Goal: Information Seeking & Learning: Find contact information

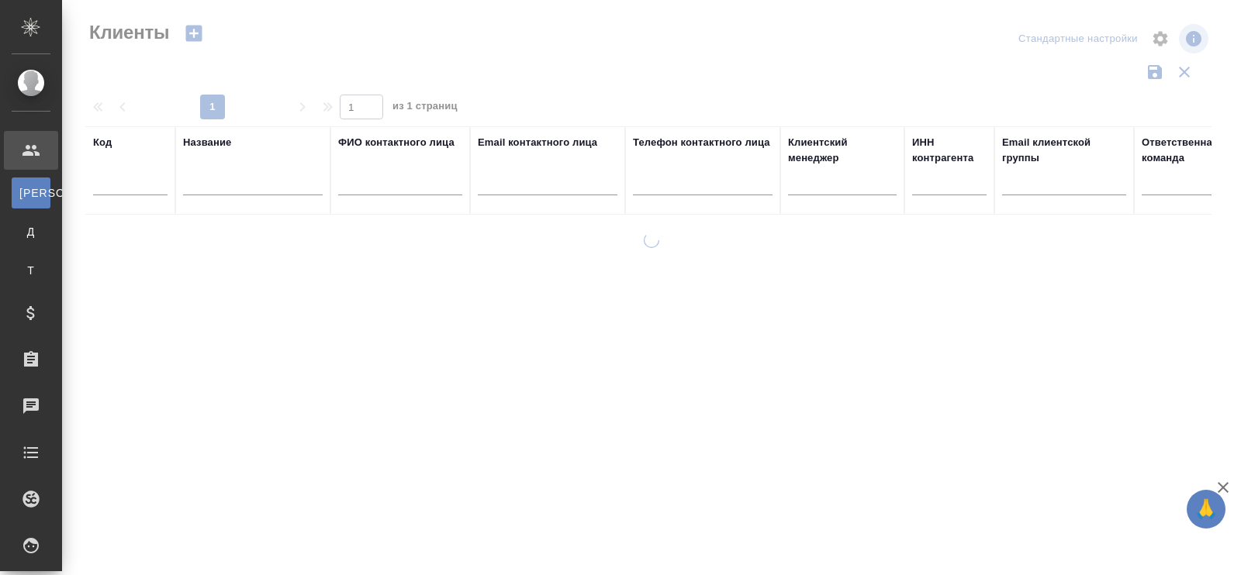
select select "RU"
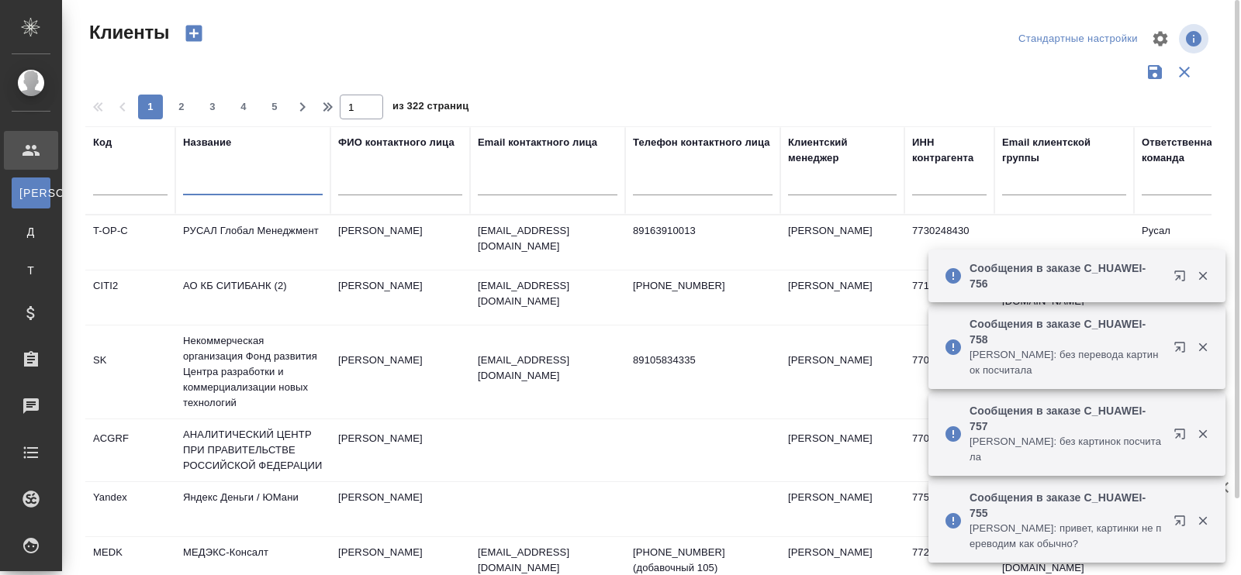
click at [205, 187] on input "text" at bounding box center [253, 185] width 140 height 19
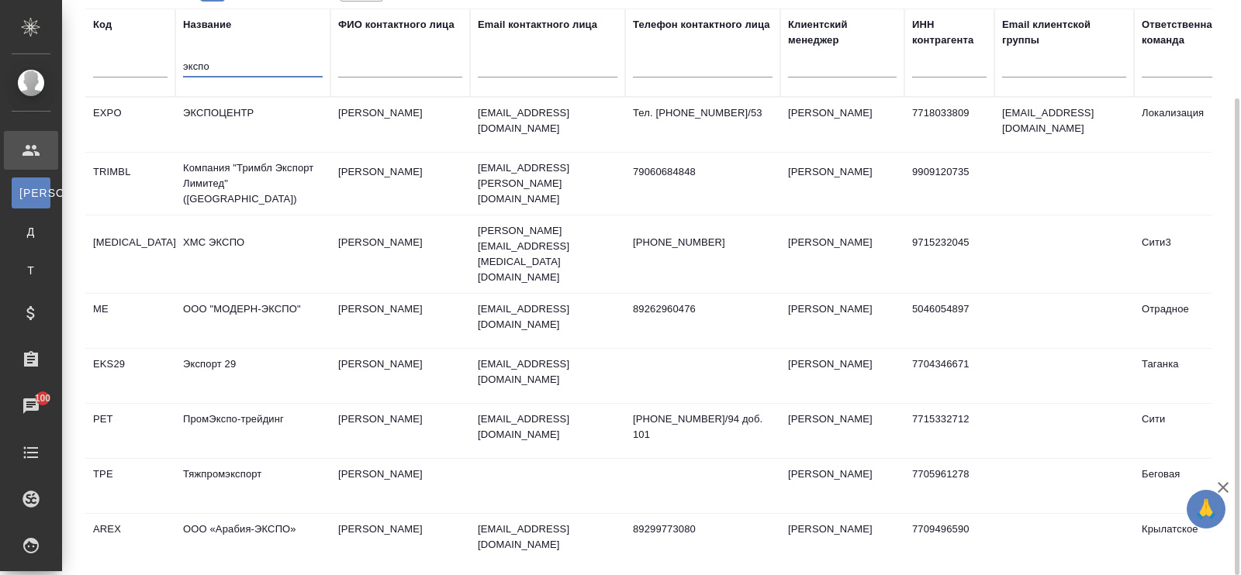
type input "экспо"
click at [213, 113] on td "ЭКСПОЦЕНТР" at bounding box center [252, 125] width 155 height 54
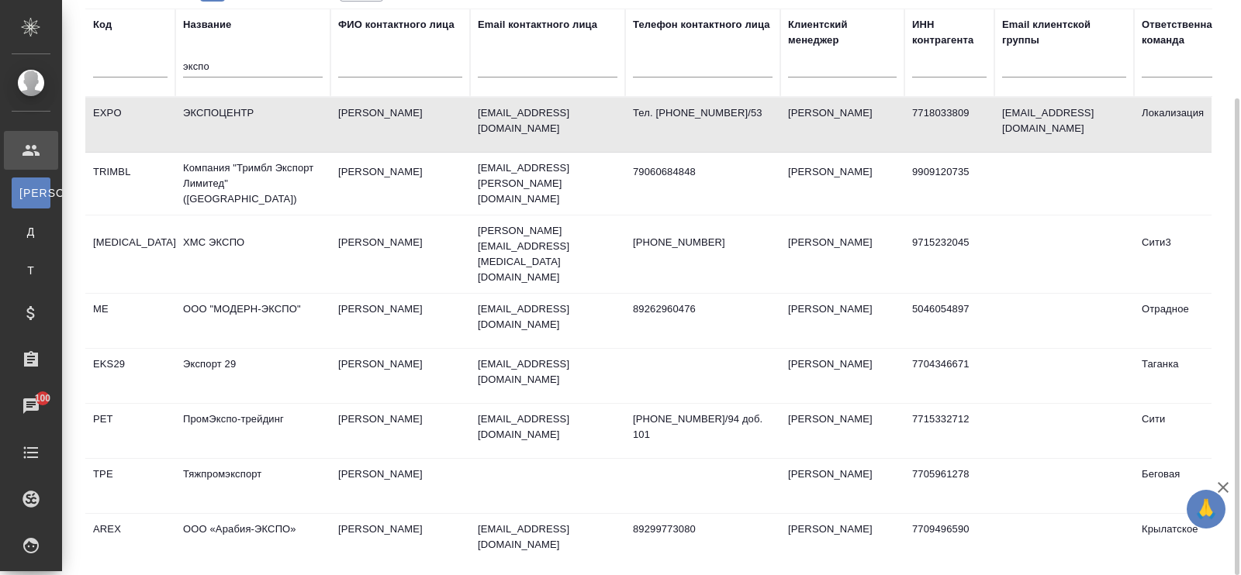
click at [216, 110] on td "ЭКСПОЦЕНТР" at bounding box center [252, 125] width 155 height 54
drag, startPoint x: 229, startPoint y: 73, endPoint x: 87, endPoint y: 71, distance: 141.9
click at [87, 71] on tr "Код Название экспо ФИО контактного лица Email контактного лица Телефон контактн…" at bounding box center [671, 53] width 1173 height 88
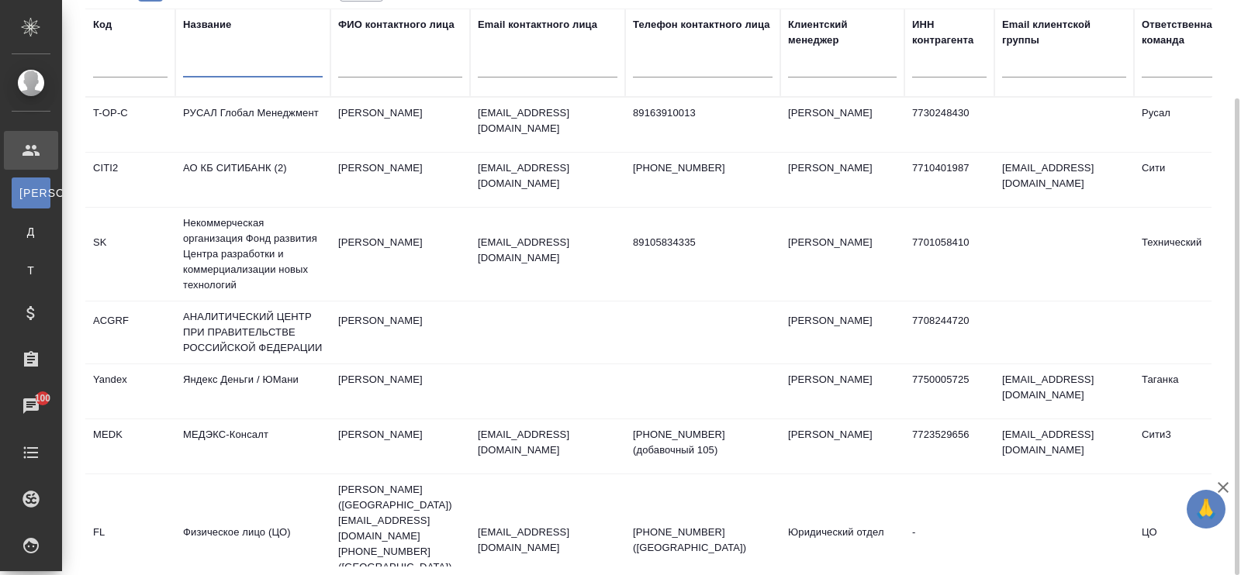
click at [525, 66] on input "text" at bounding box center [548, 67] width 140 height 19
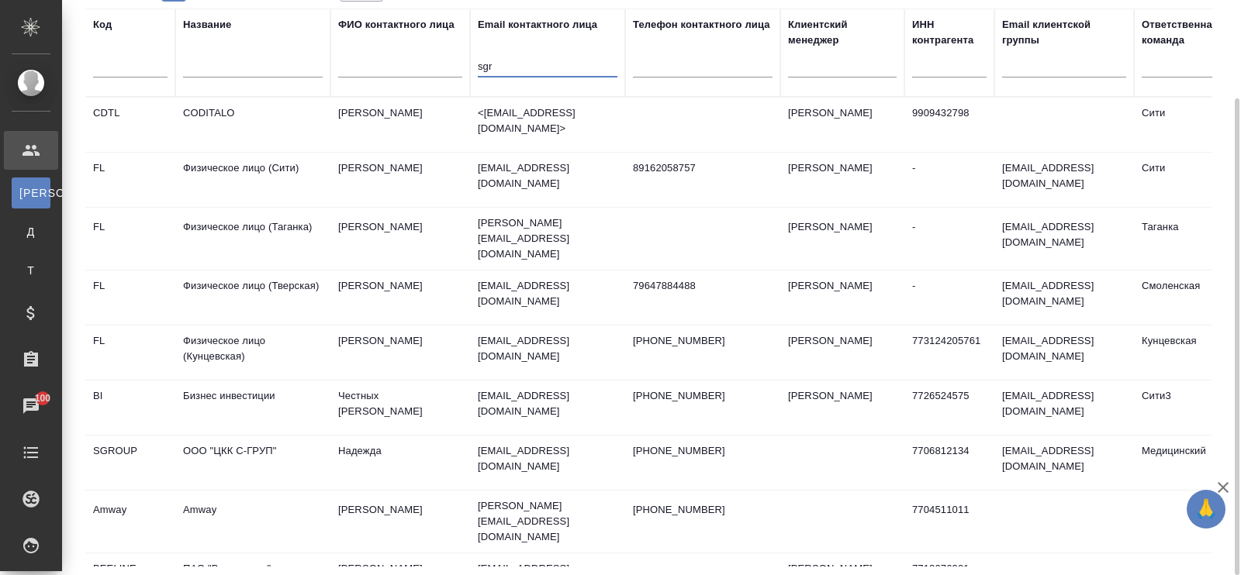
click at [222, 152] on td "ООО "ЦКК С-ГРУП"" at bounding box center [252, 125] width 155 height 54
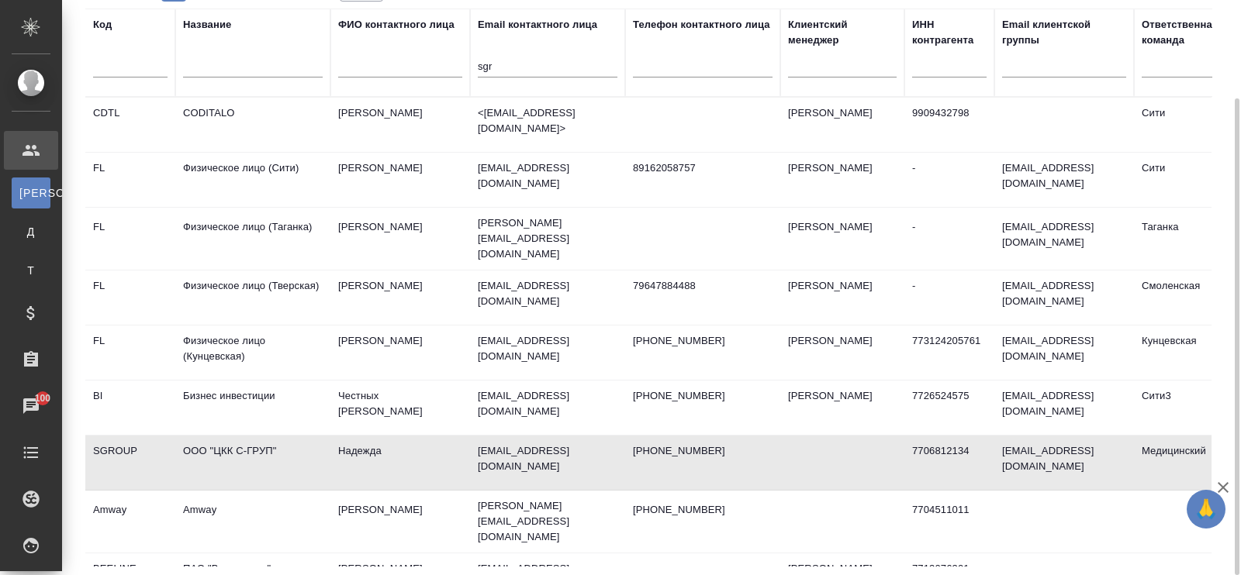
click at [266, 152] on td "ООО "ЦКК С-ГРУП"" at bounding box center [252, 125] width 155 height 54
click at [520, 74] on input "sgr" at bounding box center [548, 67] width 140 height 19
type input "s"
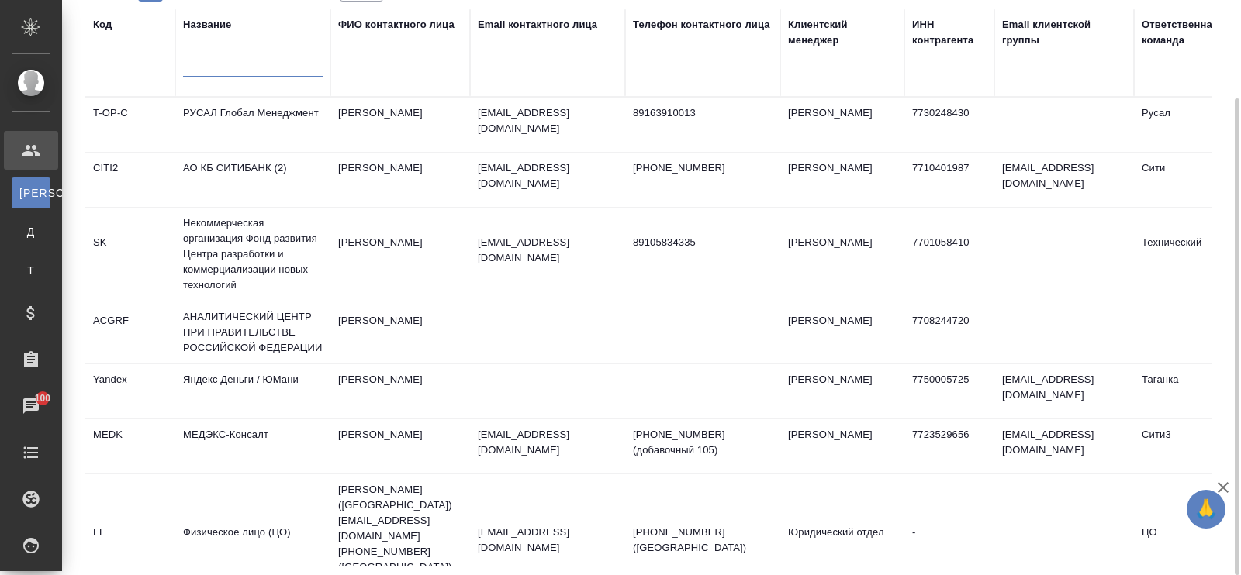
click at [267, 64] on input "text" at bounding box center [253, 67] width 140 height 19
type input "r"
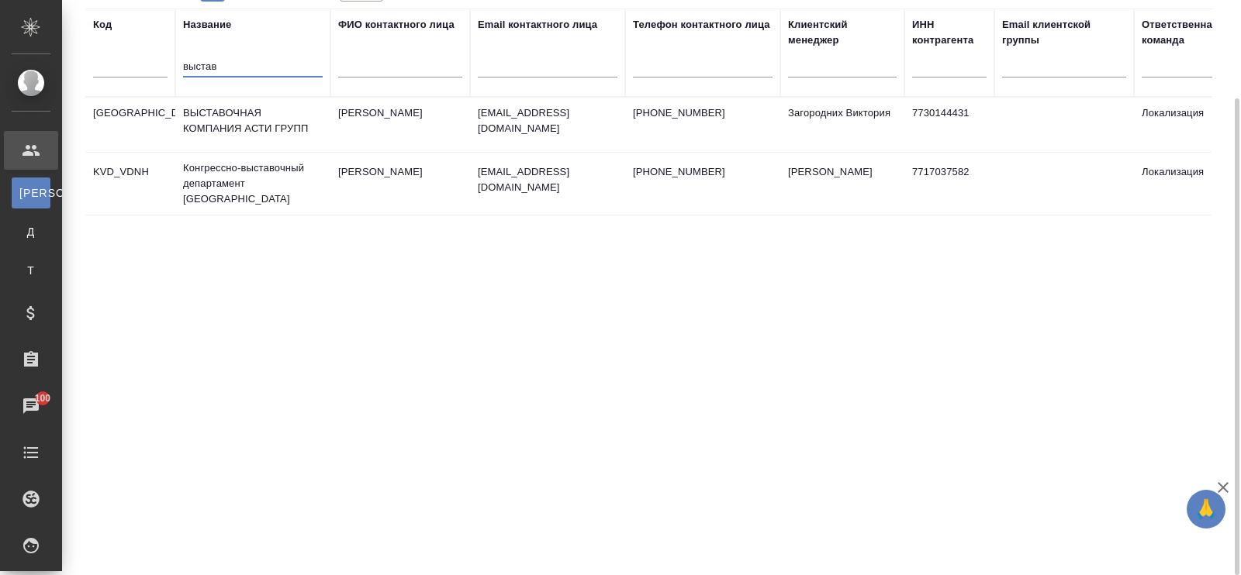
click at [195, 123] on td "ВЫСТАВОЧНАЯ КОМПАНИЯ АСТИ ГРУПП" at bounding box center [252, 125] width 155 height 54
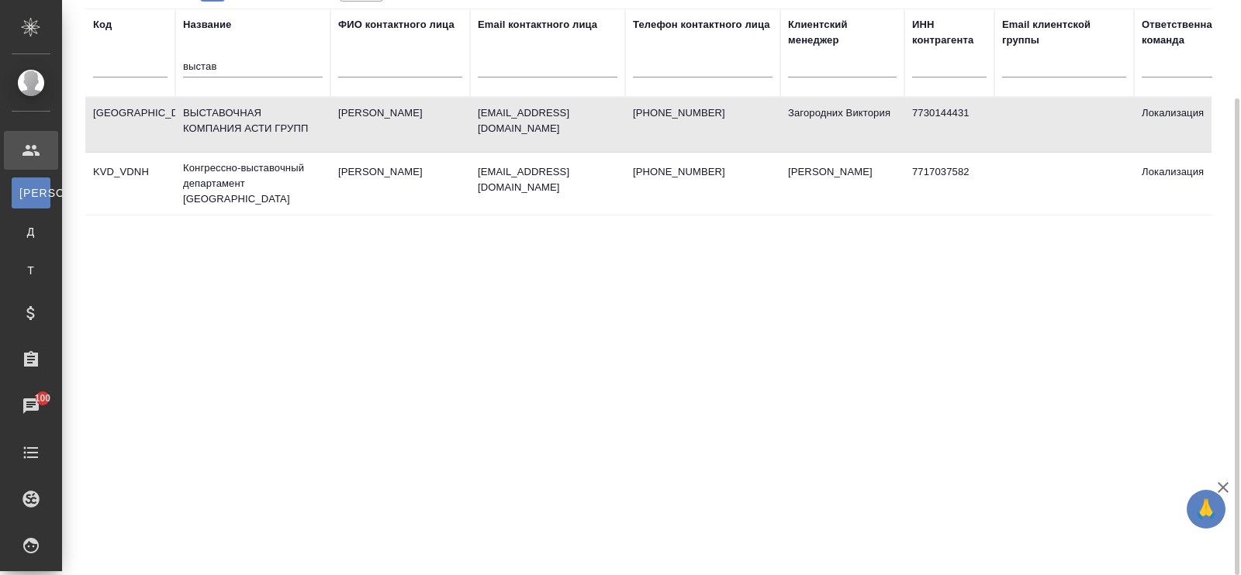
click at [195, 123] on td "ВЫСТАВОЧНАЯ КОМПАНИЯ АСТИ ГРУПП" at bounding box center [252, 125] width 155 height 54
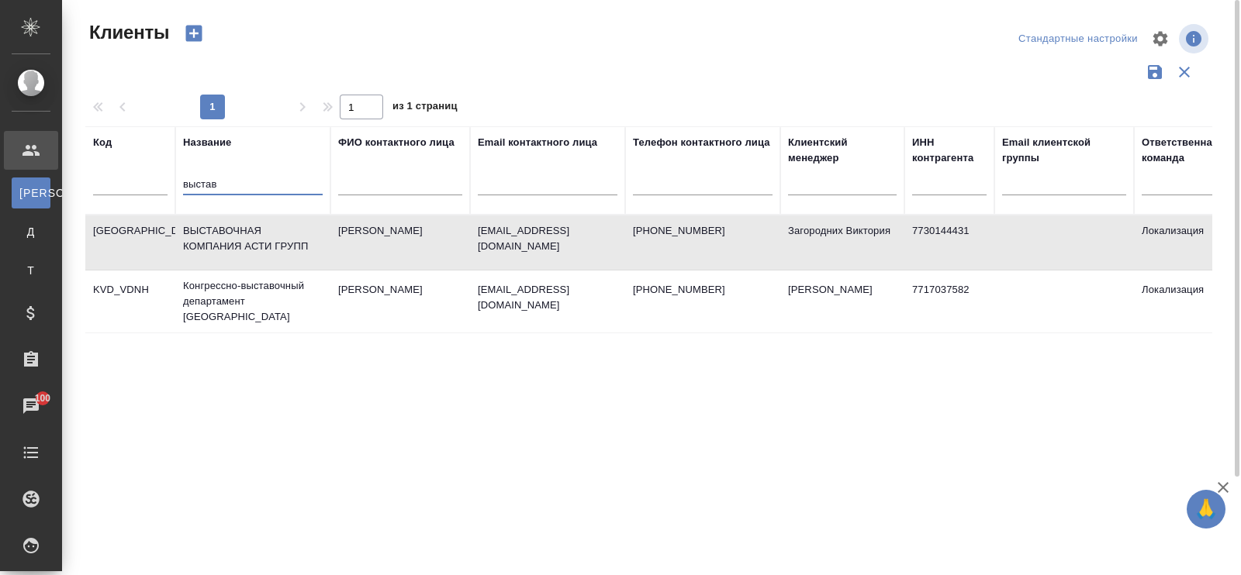
drag, startPoint x: 229, startPoint y: 188, endPoint x: 117, endPoint y: 177, distance: 112.2
click at [117, 177] on tr "Код Название выстав ФИО контактного лица Email контактного лица Телефон контакт…" at bounding box center [671, 170] width 1173 height 88
type input "симпозиум"
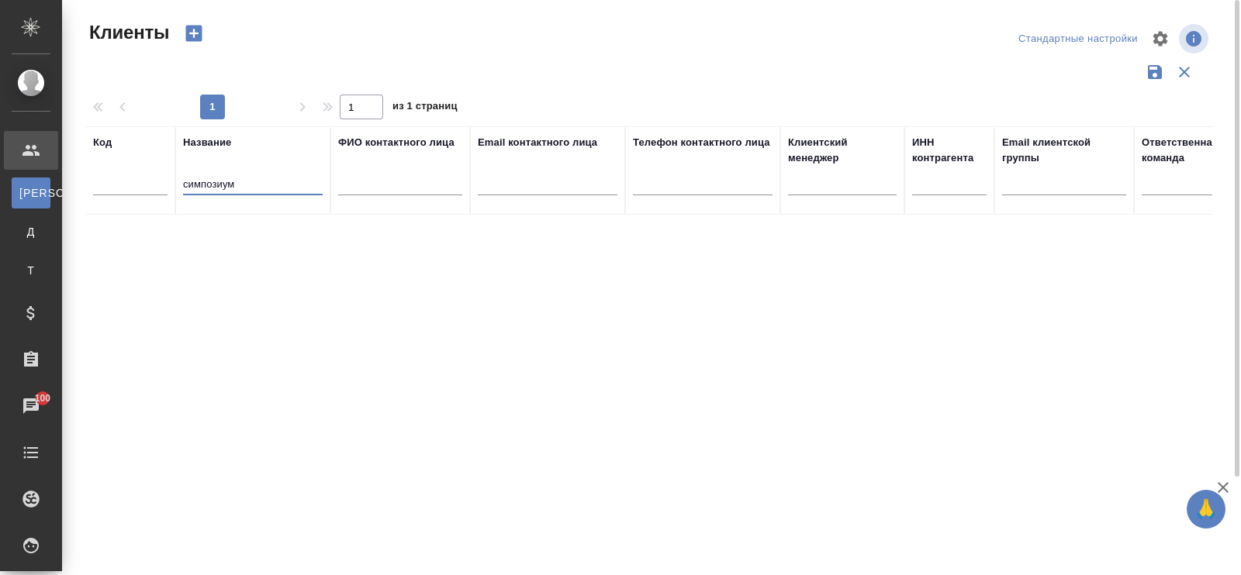
drag, startPoint x: 267, startPoint y: 183, endPoint x: 137, endPoint y: 188, distance: 129.6
click at [137, 188] on tr "Код Название симпозиум ФИО контактного лица Email контактного лица Телефон конт…" at bounding box center [671, 170] width 1173 height 88
click at [539, 188] on input "text" at bounding box center [548, 185] width 140 height 19
type input "ы"
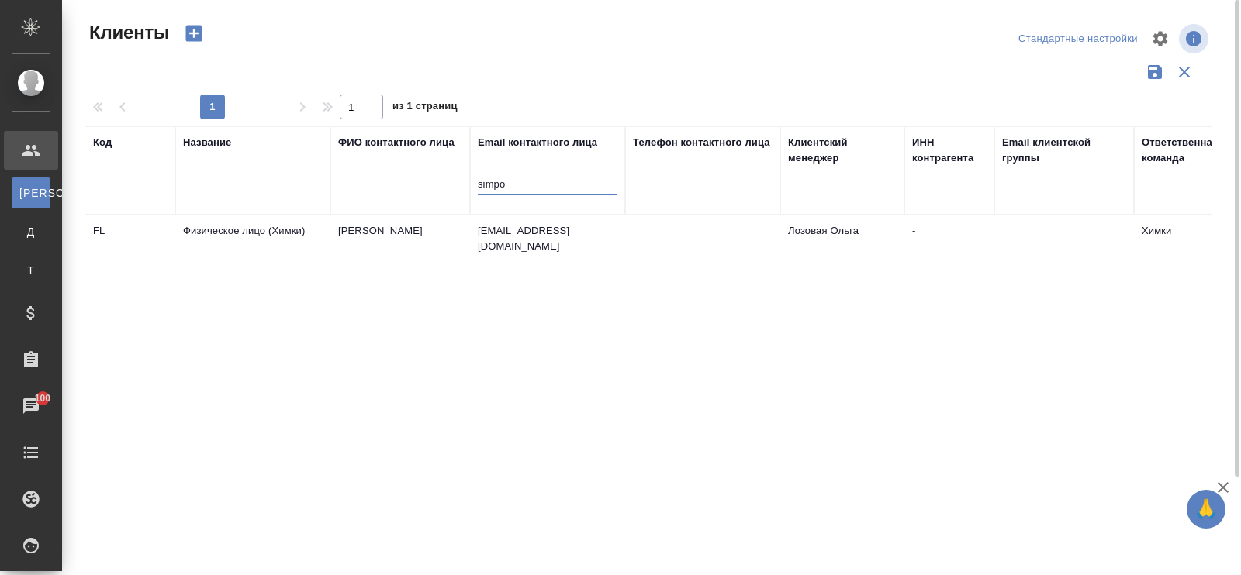
type input "simpo"
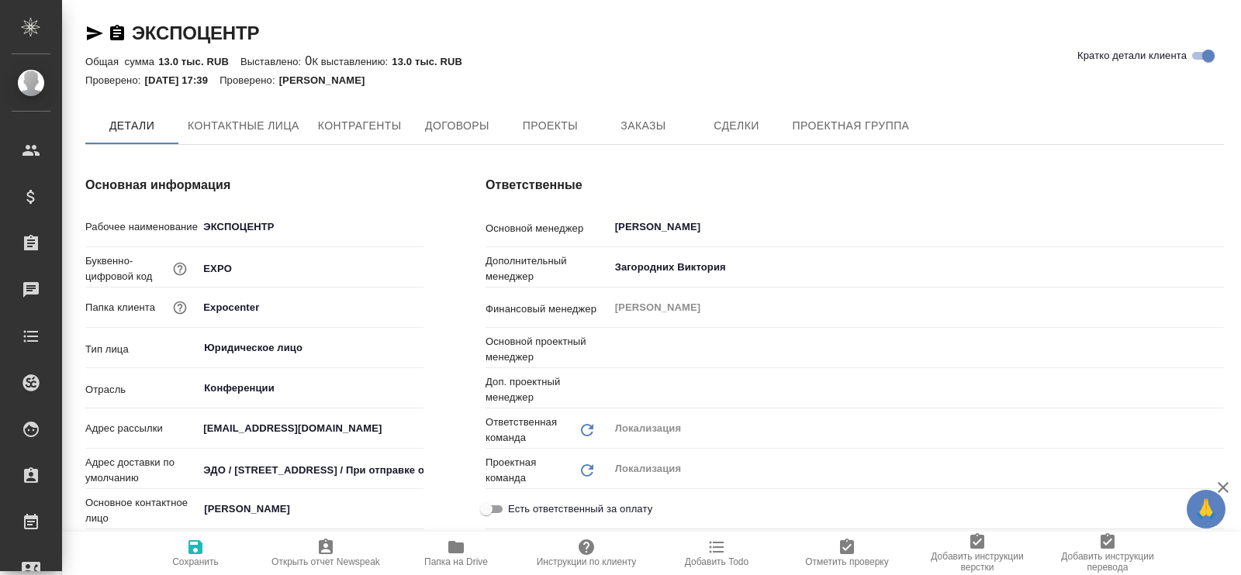
type textarea "x"
type input "Третьякова Ольга"
type input "Муталимов Марк"
type textarea "x"
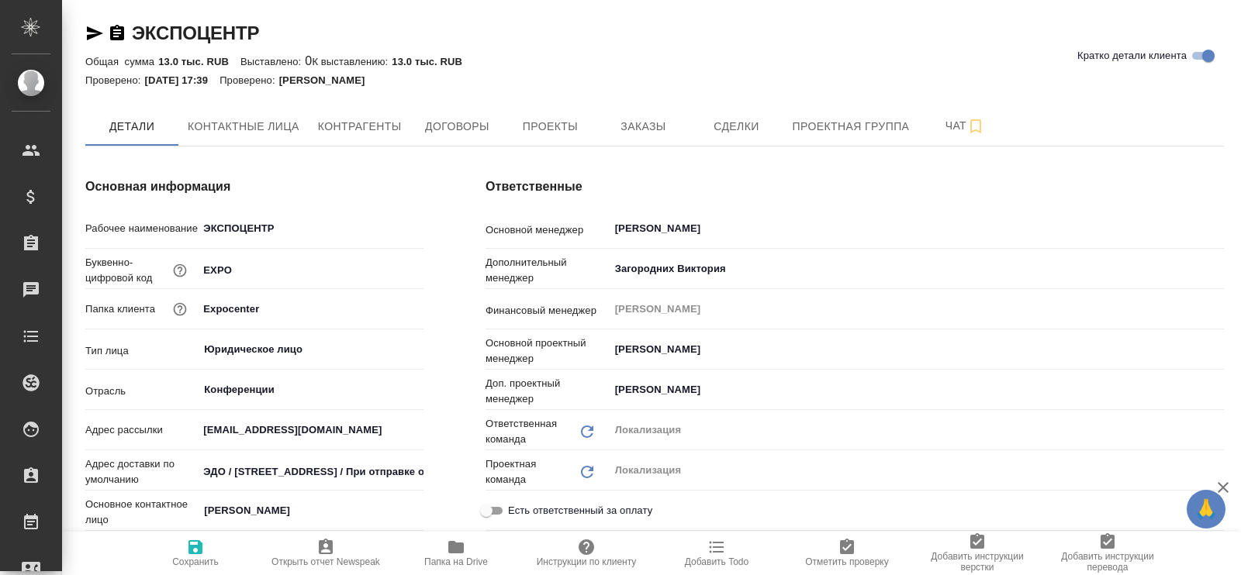
type textarea "x"
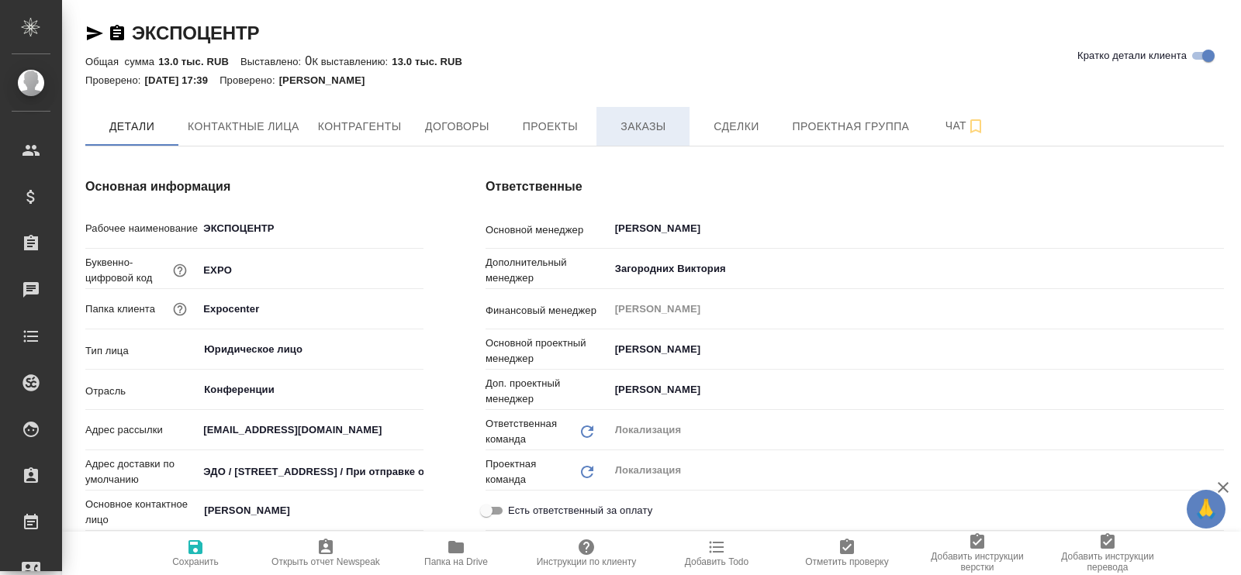
type textarea "x"
click at [538, 128] on span "Проекты" at bounding box center [550, 126] width 74 height 19
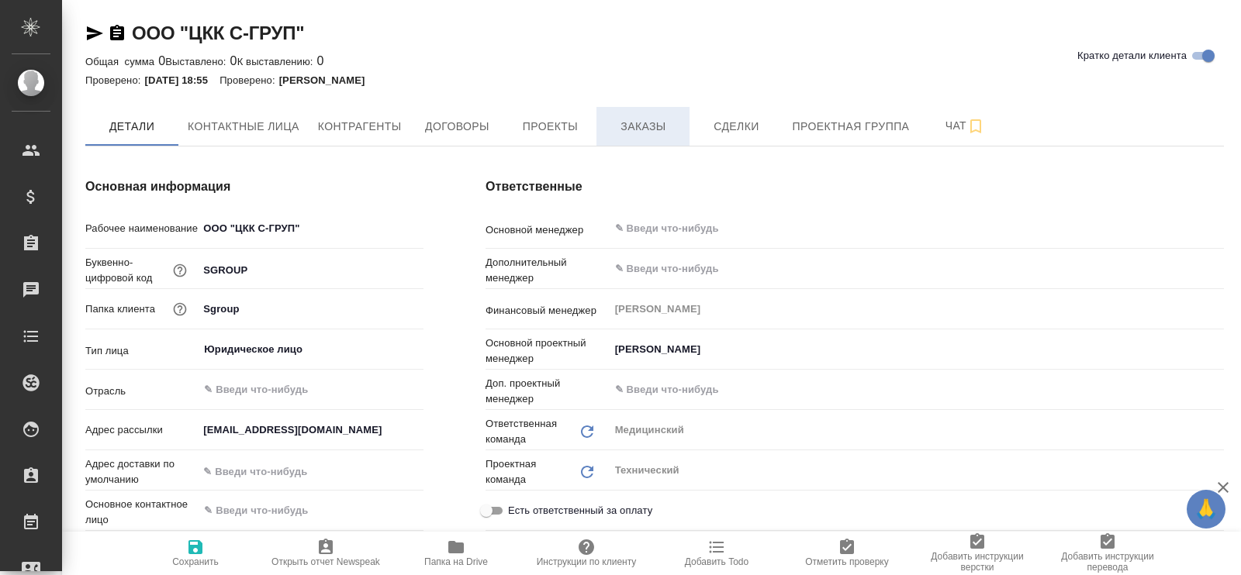
type textarea "x"
click at [658, 130] on span "Заказы" at bounding box center [643, 126] width 74 height 19
type textarea "x"
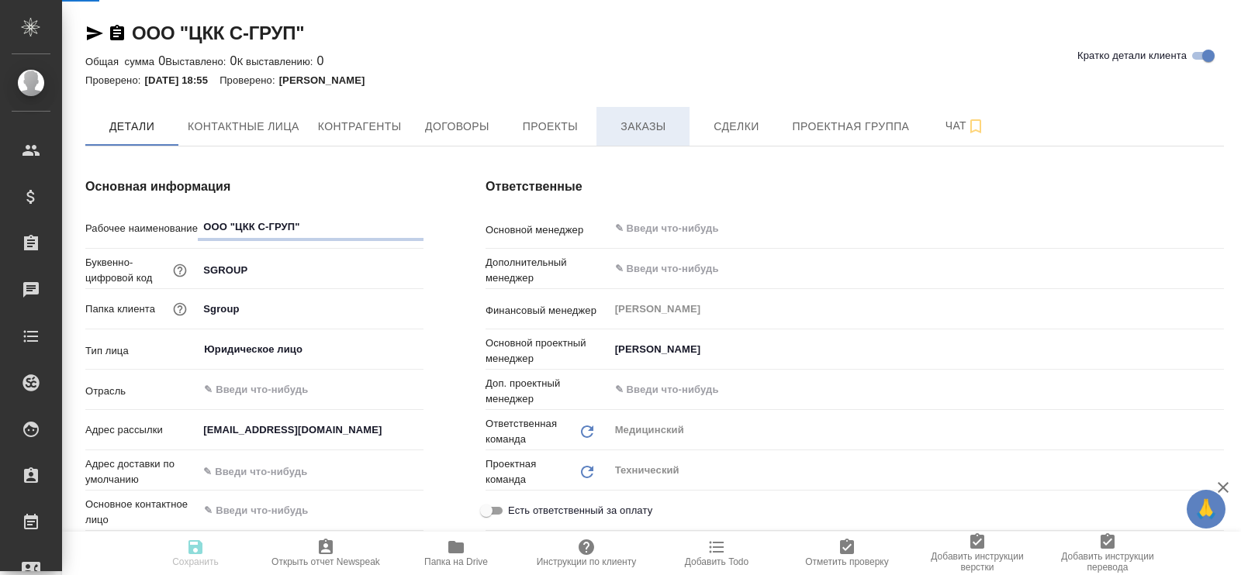
type textarea "x"
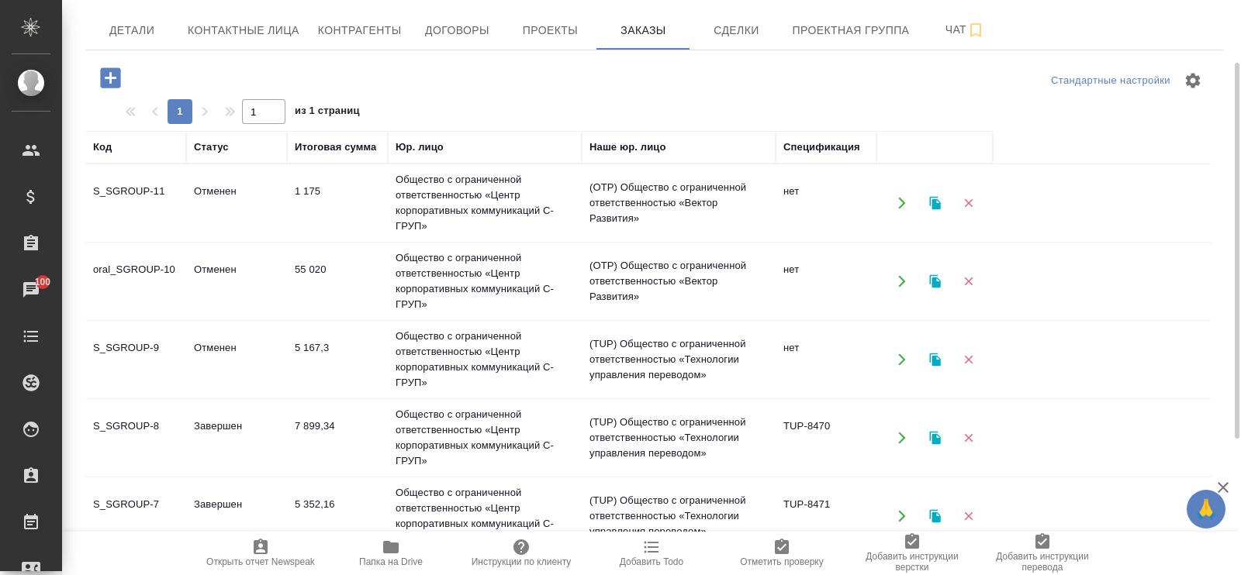
scroll to position [193, 0]
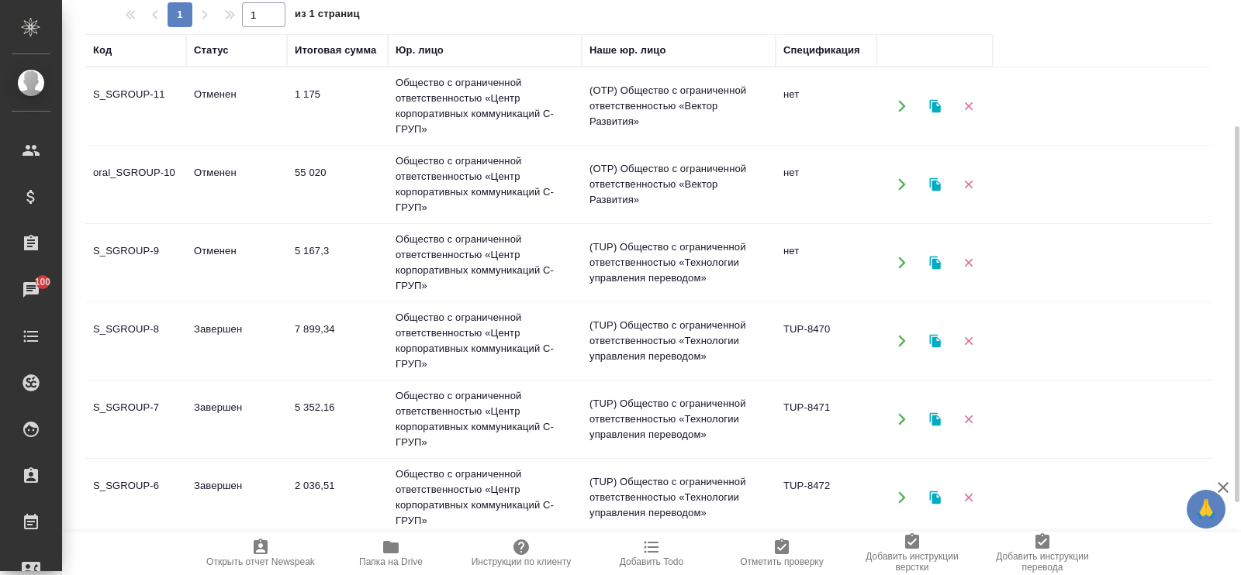
click at [309, 133] on td "5 352,16" at bounding box center [337, 106] width 101 height 54
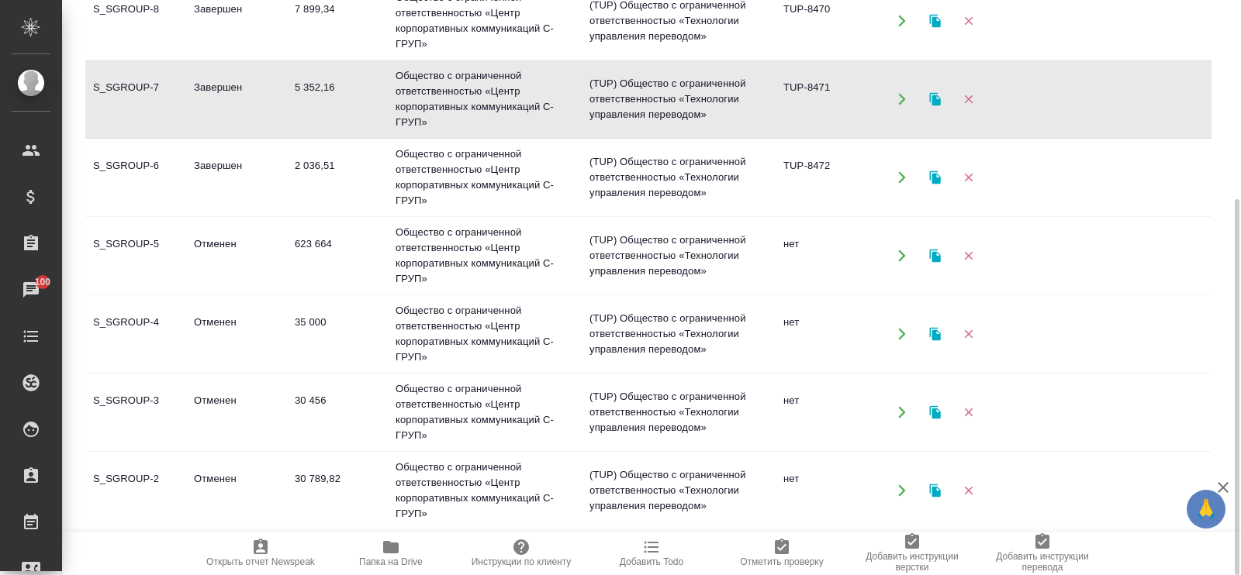
scroll to position [0, 0]
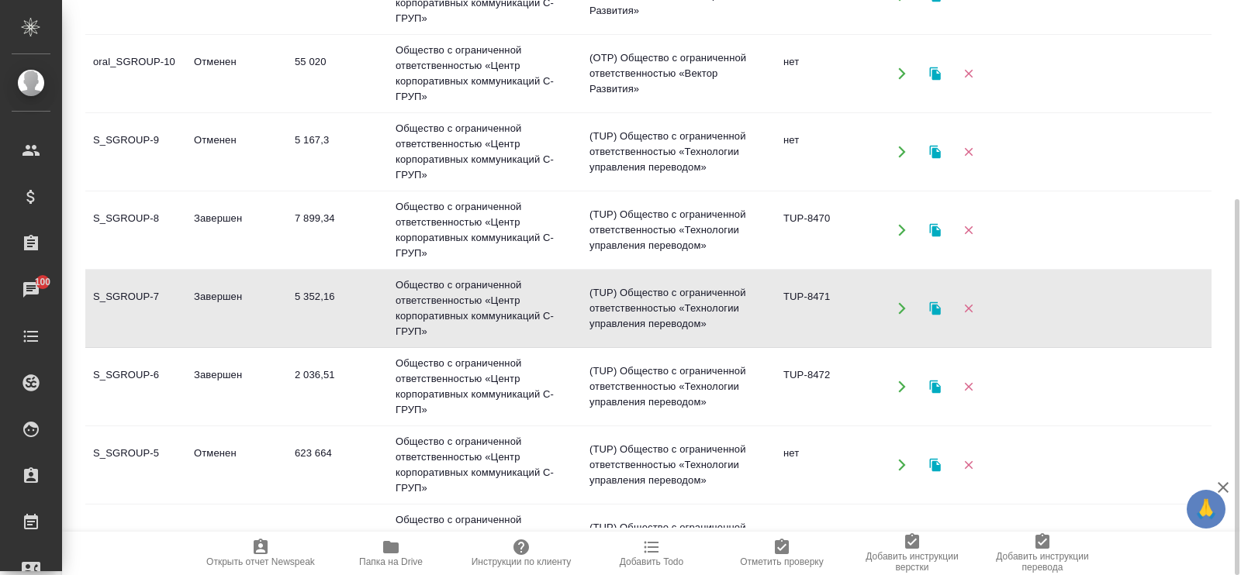
drag, startPoint x: 1212, startPoint y: 331, endPoint x: 1163, endPoint y: 277, distance: 73.0
click at [1207, 289] on div "Код Статус Итоговая сумма Юр. лицо Наше юр. лицо Спецификация S_SGROUP-11 Отмен…" at bounding box center [654, 225] width 1139 height 605
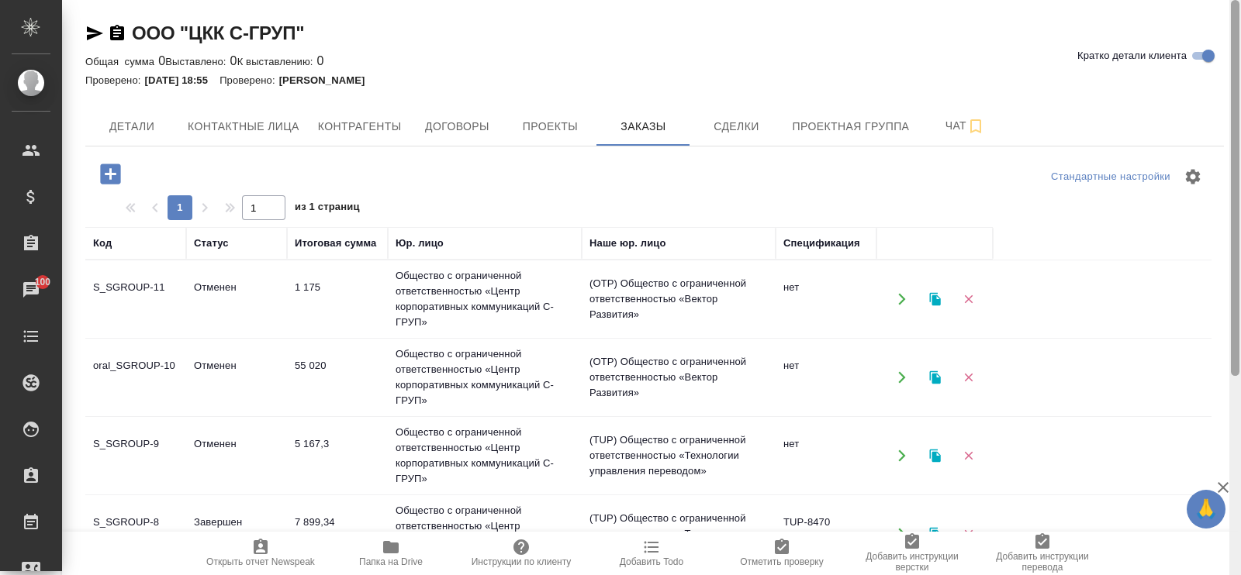
drag, startPoint x: 1236, startPoint y: 403, endPoint x: 1239, endPoint y: 139, distance: 263.7
click at [1239, 139] on div at bounding box center [1235, 287] width 12 height 575
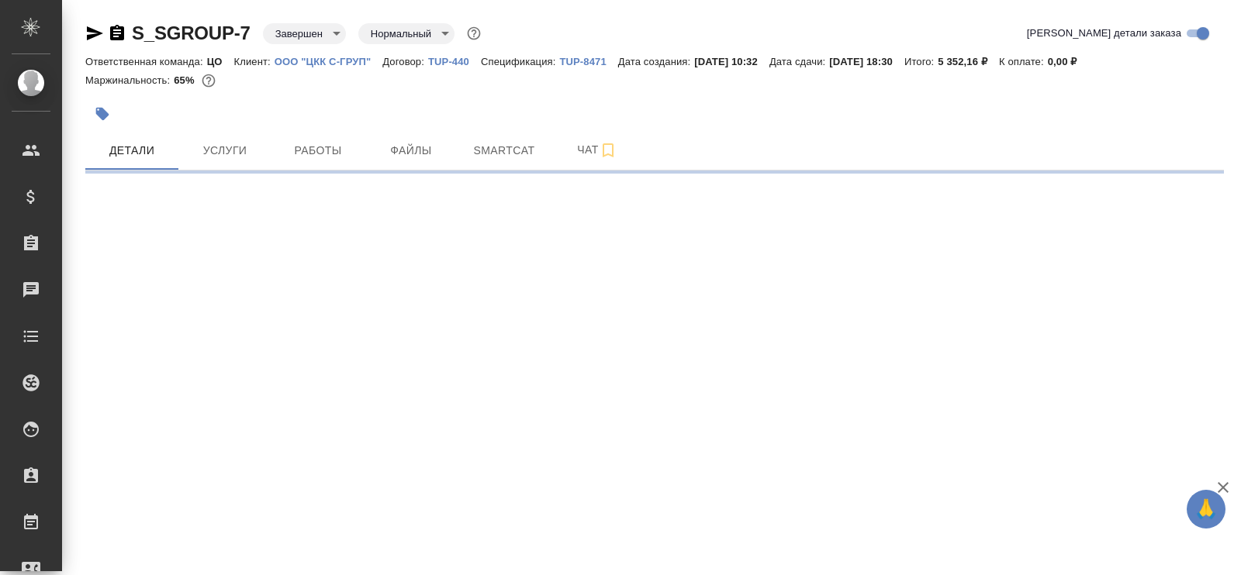
select select "RU"
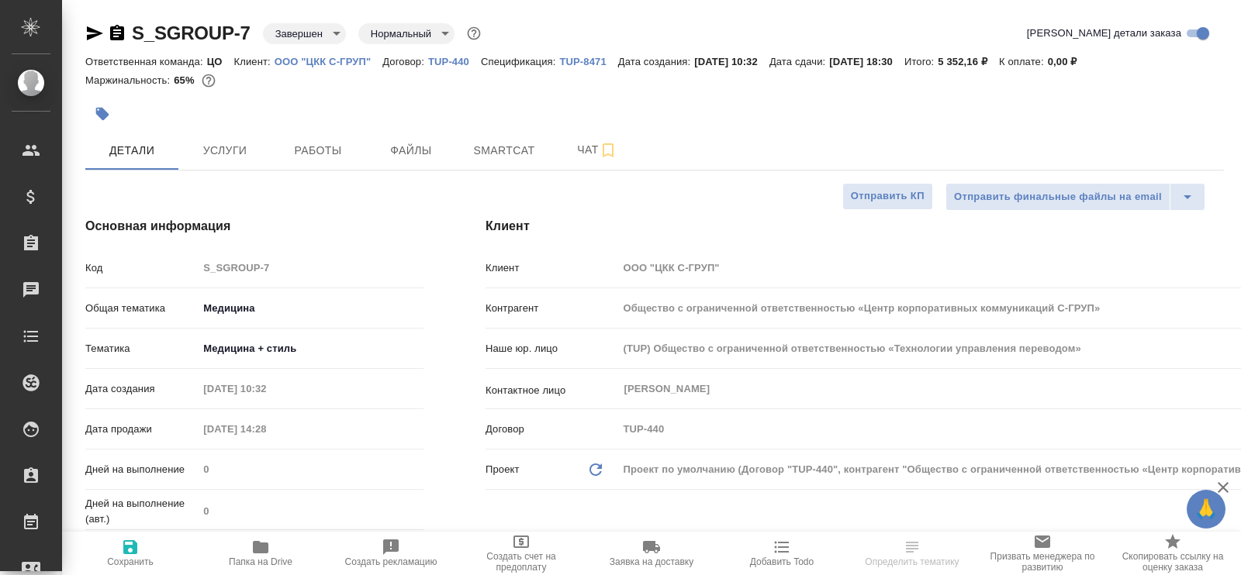
type textarea "x"
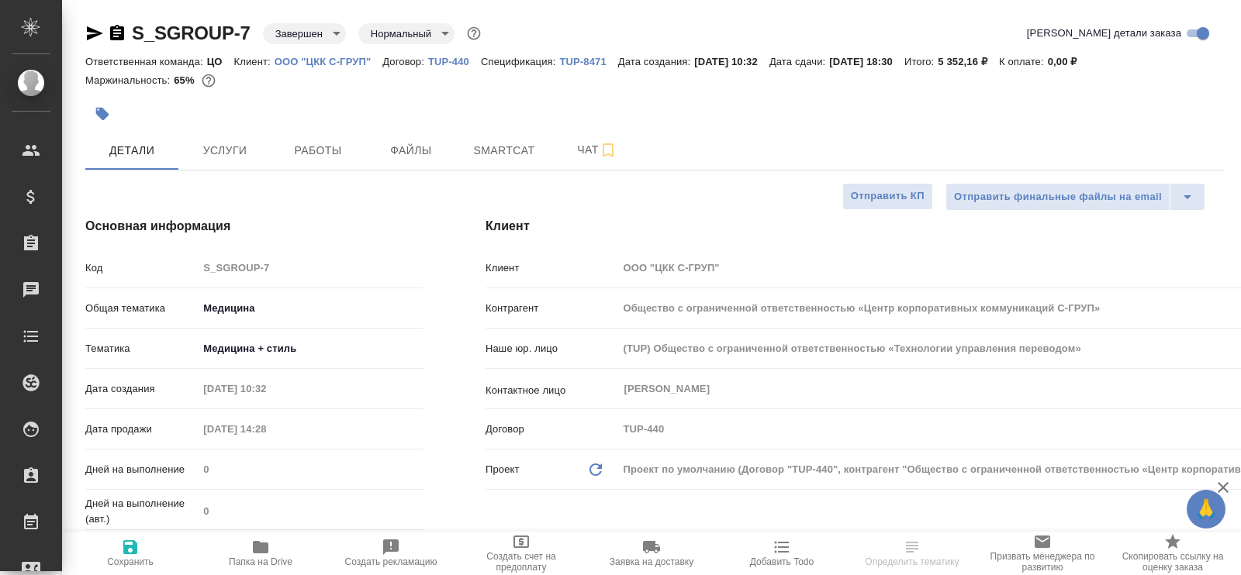
type textarea "x"
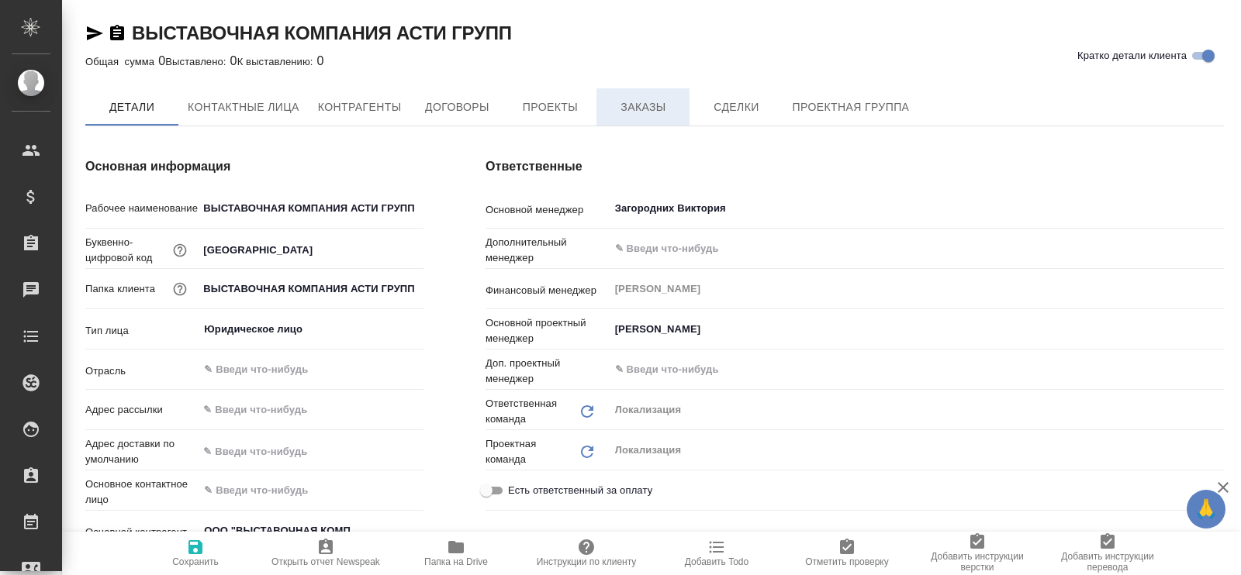
type textarea "x"
click at [646, 100] on span "Заказы" at bounding box center [643, 108] width 74 height 19
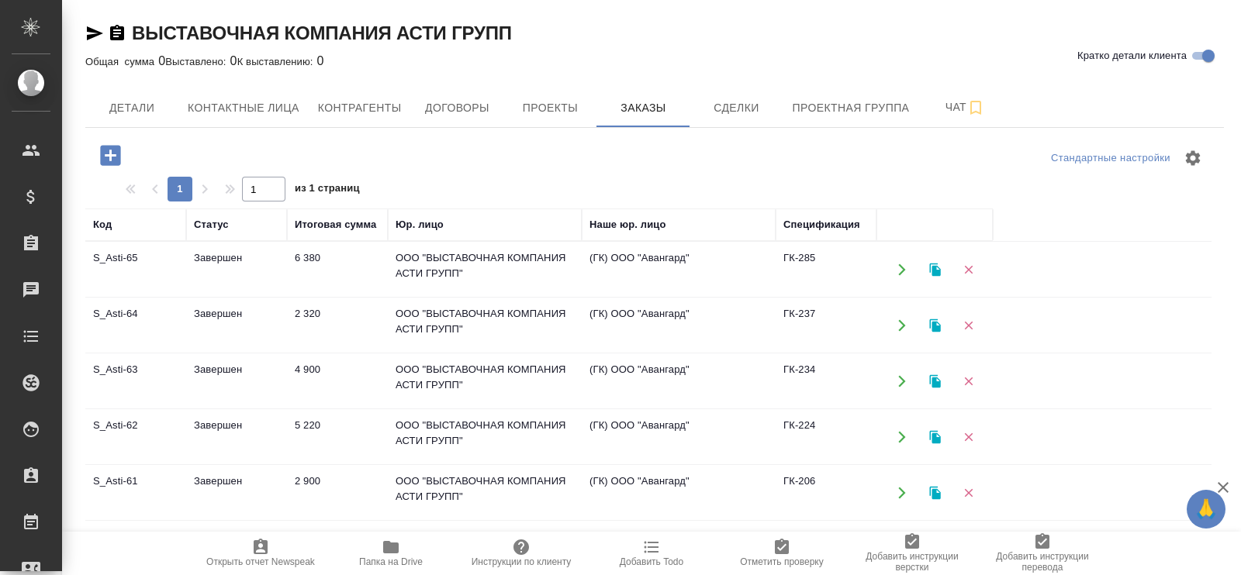
click at [219, 256] on td "Завершен" at bounding box center [236, 270] width 101 height 54
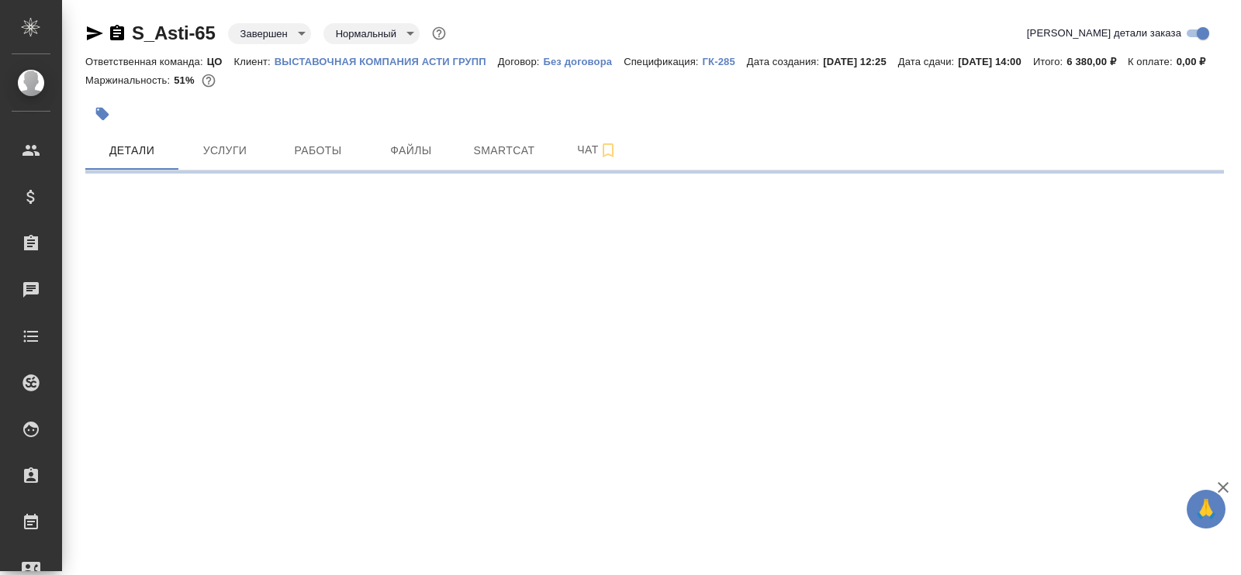
select select "RU"
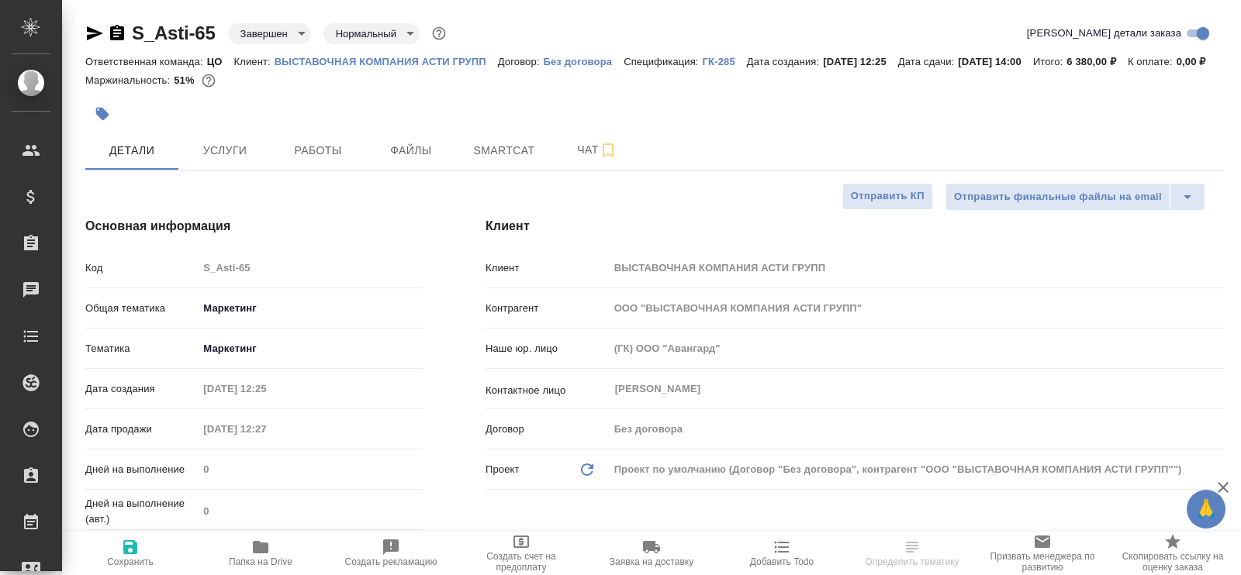
type textarea "x"
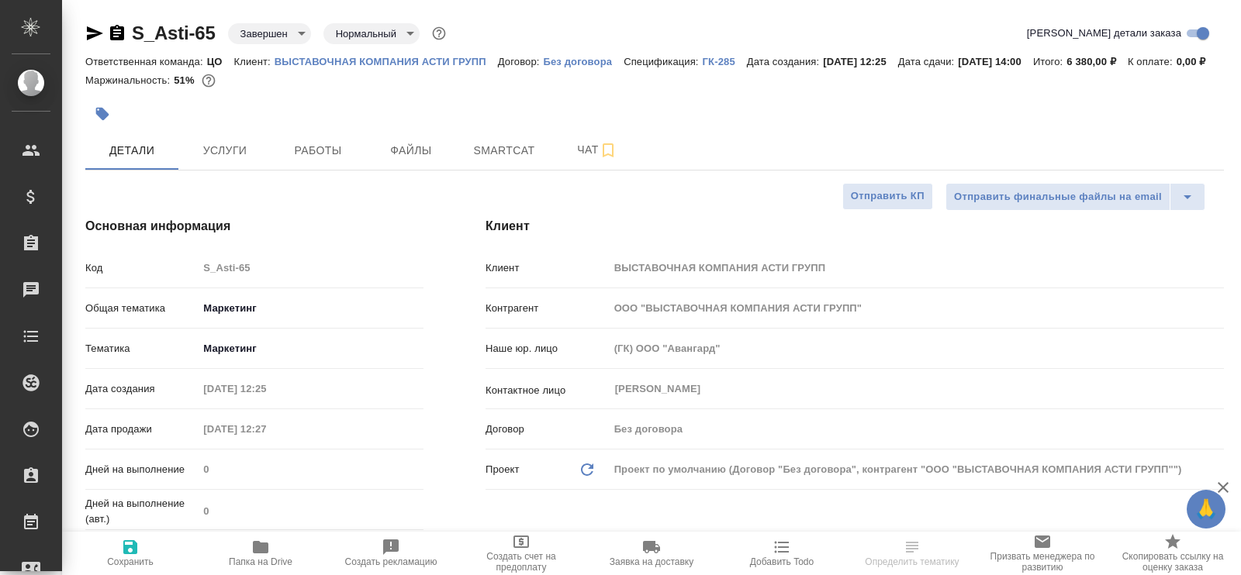
type textarea "x"
